Goal: Transaction & Acquisition: Purchase product/service

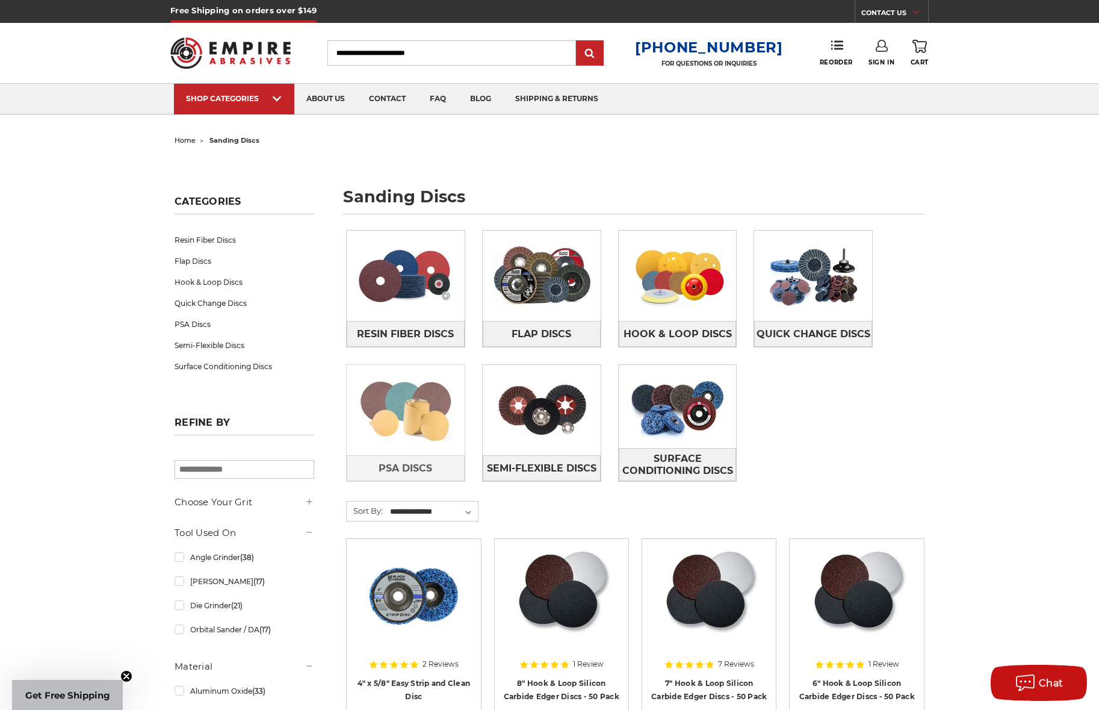
click at [410, 430] on img at bounding box center [406, 409] width 118 height 83
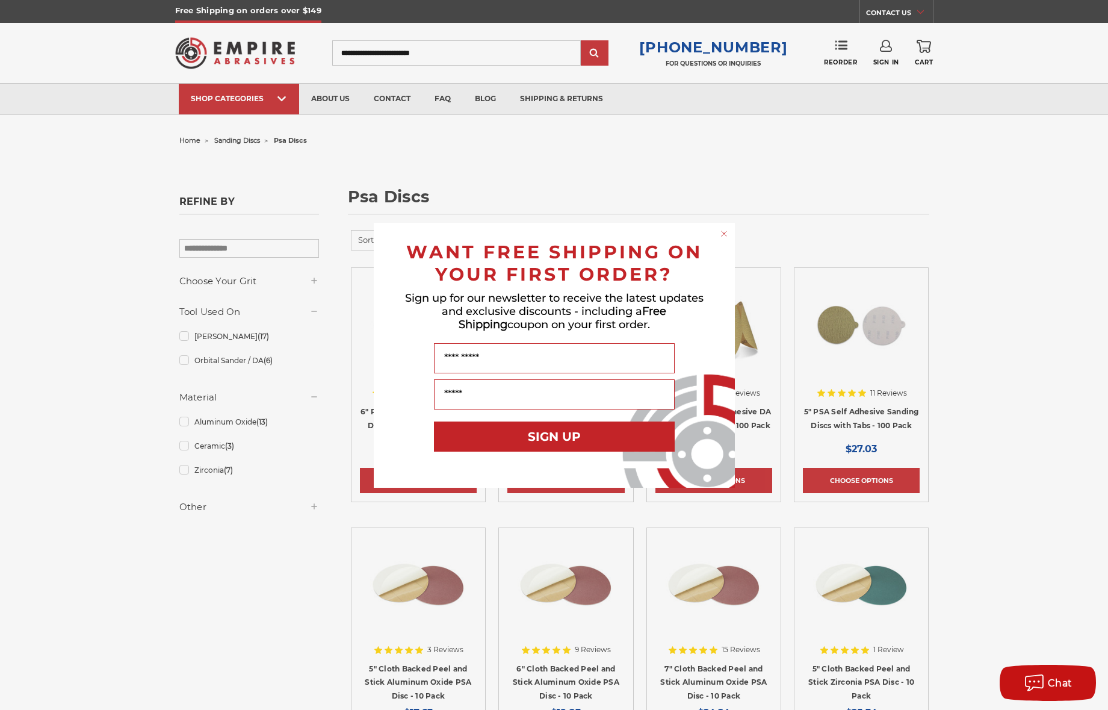
click at [725, 229] on circle "Close dialog" at bounding box center [723, 233] width 11 height 11
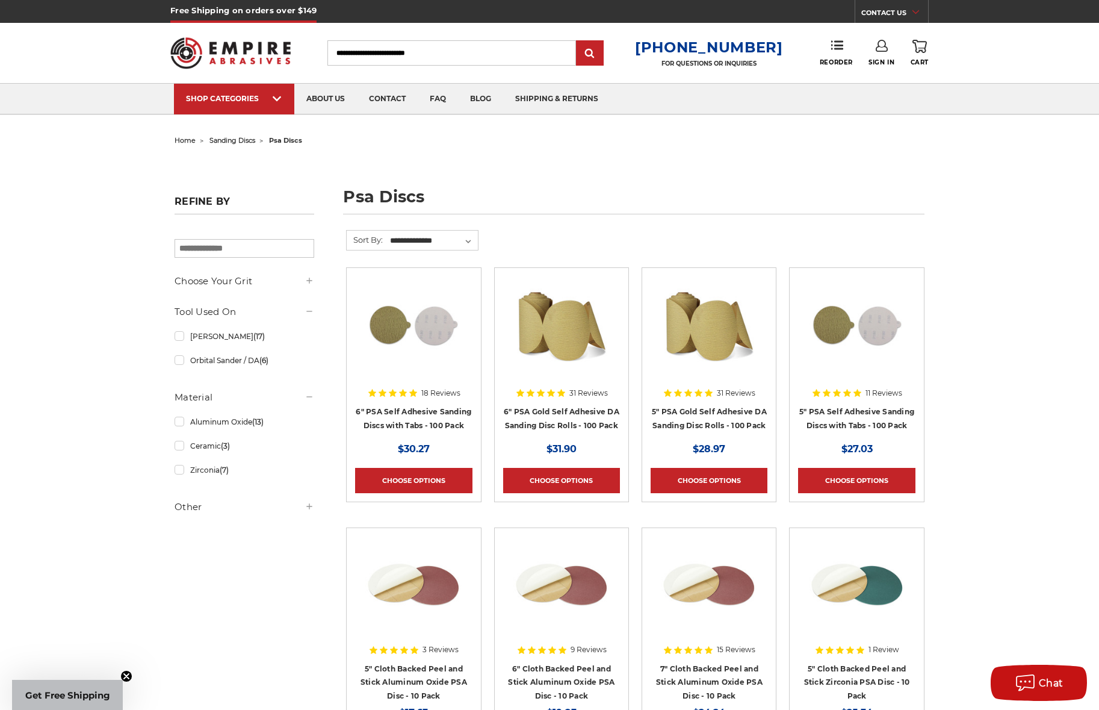
click at [312, 283] on icon at bounding box center [310, 281] width 10 height 10
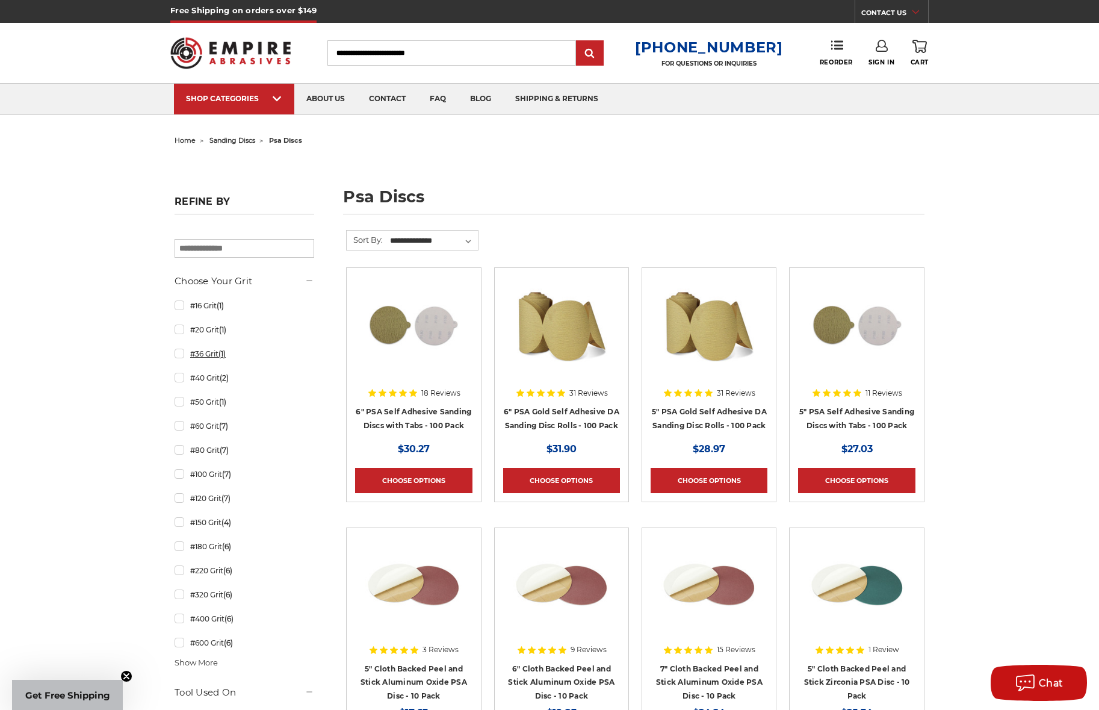
click at [176, 351] on link "#36 Grit (1)" at bounding box center [245, 353] width 140 height 21
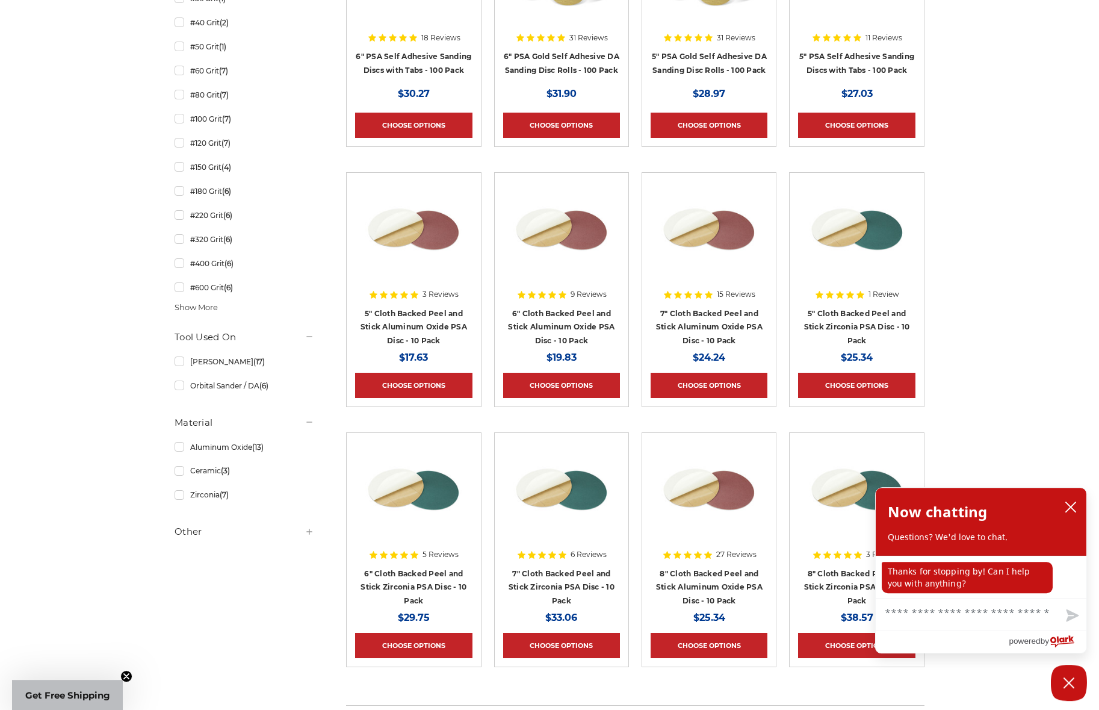
scroll to position [356, 0]
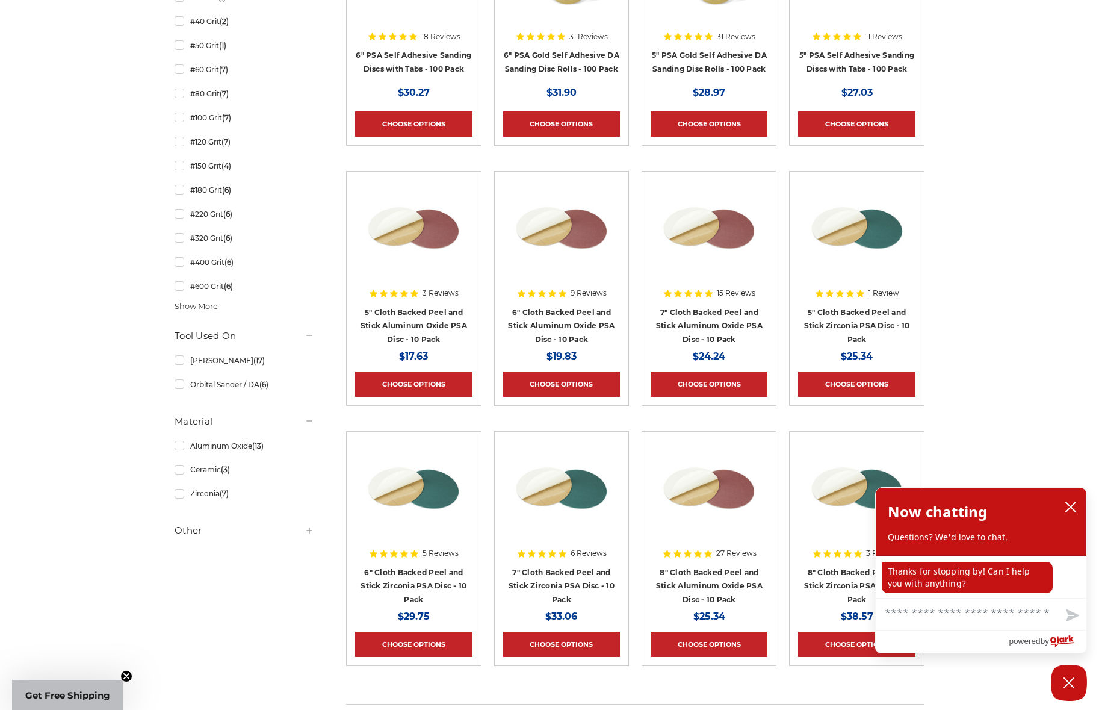
click at [179, 388] on link "Orbital Sander / DA (6)" at bounding box center [245, 384] width 140 height 21
